Goal: Information Seeking & Learning: Learn about a topic

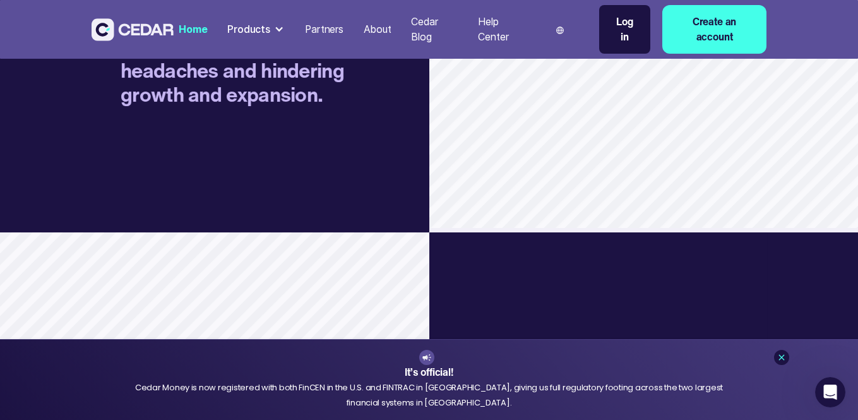
scroll to position [1389, 0]
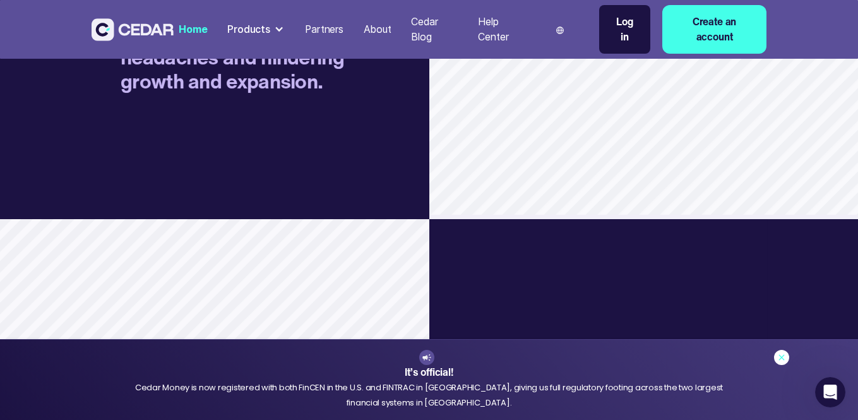
click at [784, 355] on icon at bounding box center [781, 357] width 10 height 10
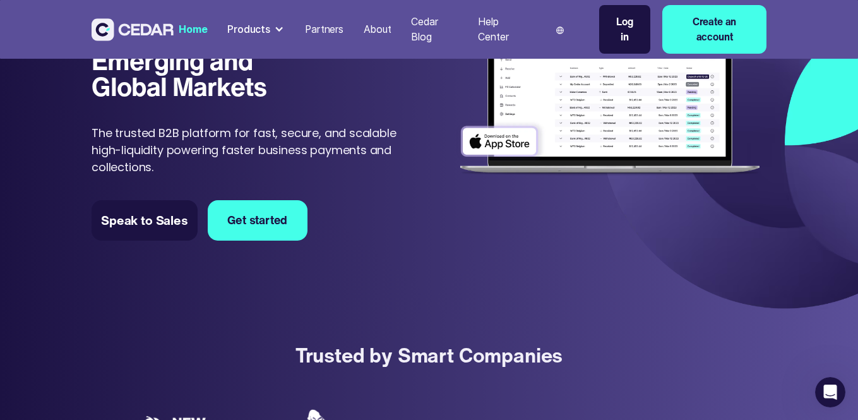
scroll to position [0, 0]
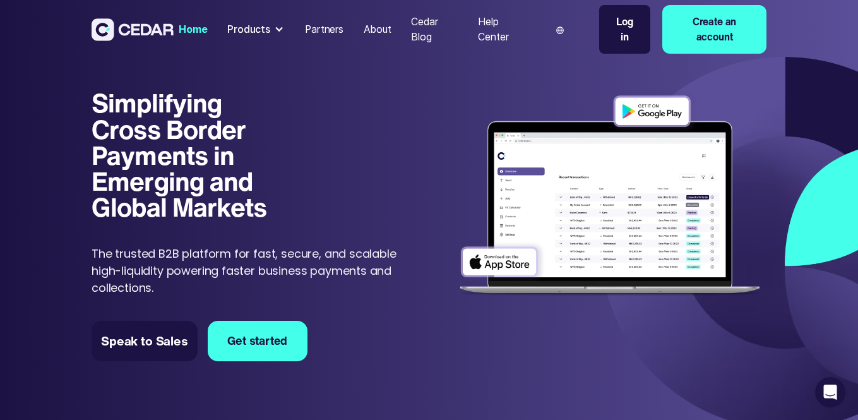
click at [270, 30] on div "Products" at bounding box center [256, 29] width 68 height 25
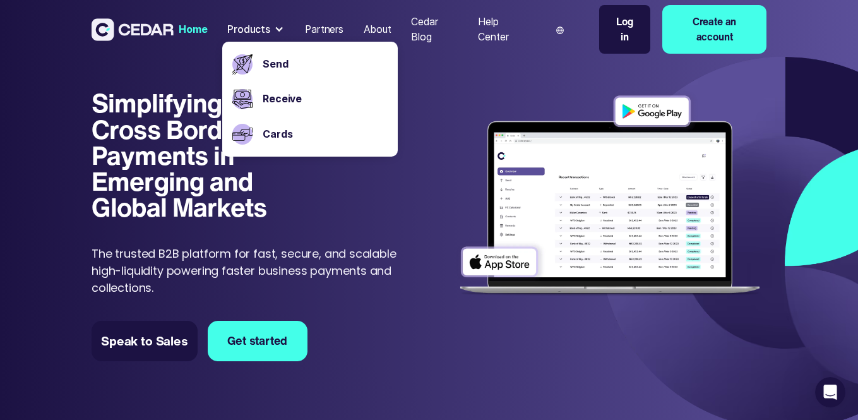
click at [370, 30] on div "About" at bounding box center [378, 29] width 28 height 15
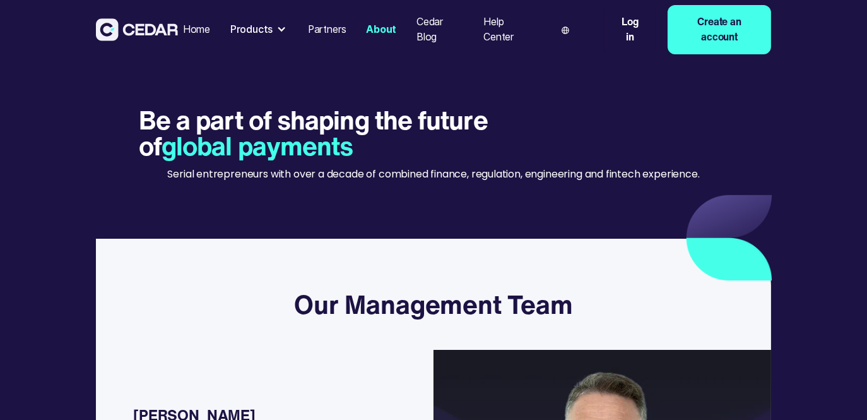
click at [428, 25] on div "Cedar Blog" at bounding box center [440, 30] width 47 height 30
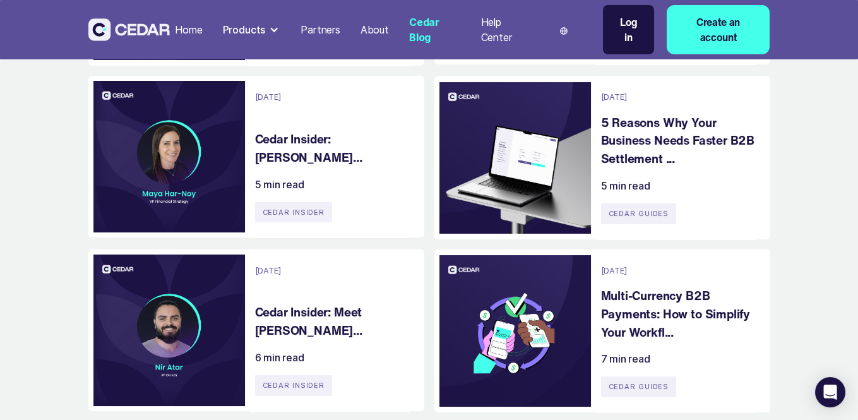
scroll to position [442, 0]
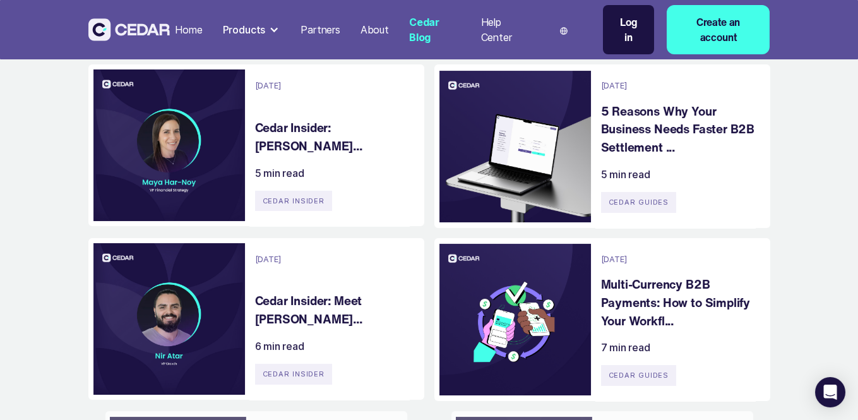
click at [686, 128] on h4 "5 Reasons Why Your Business Needs Faster B2B Settlement ..." at bounding box center [683, 129] width 165 height 54
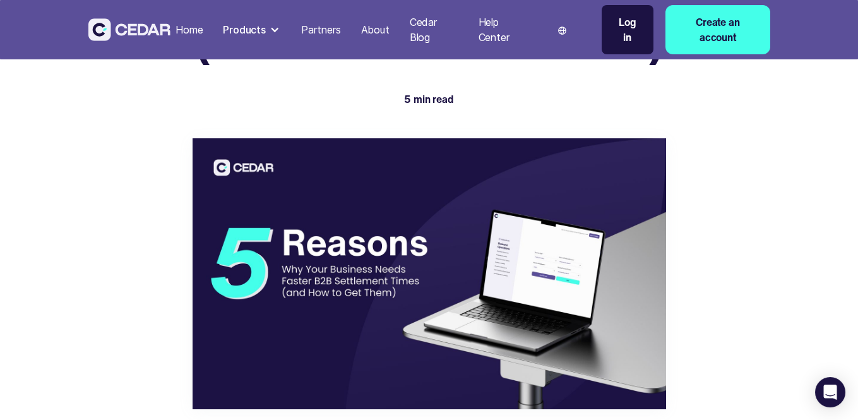
scroll to position [252, 0]
